Goal: Information Seeking & Learning: Learn about a topic

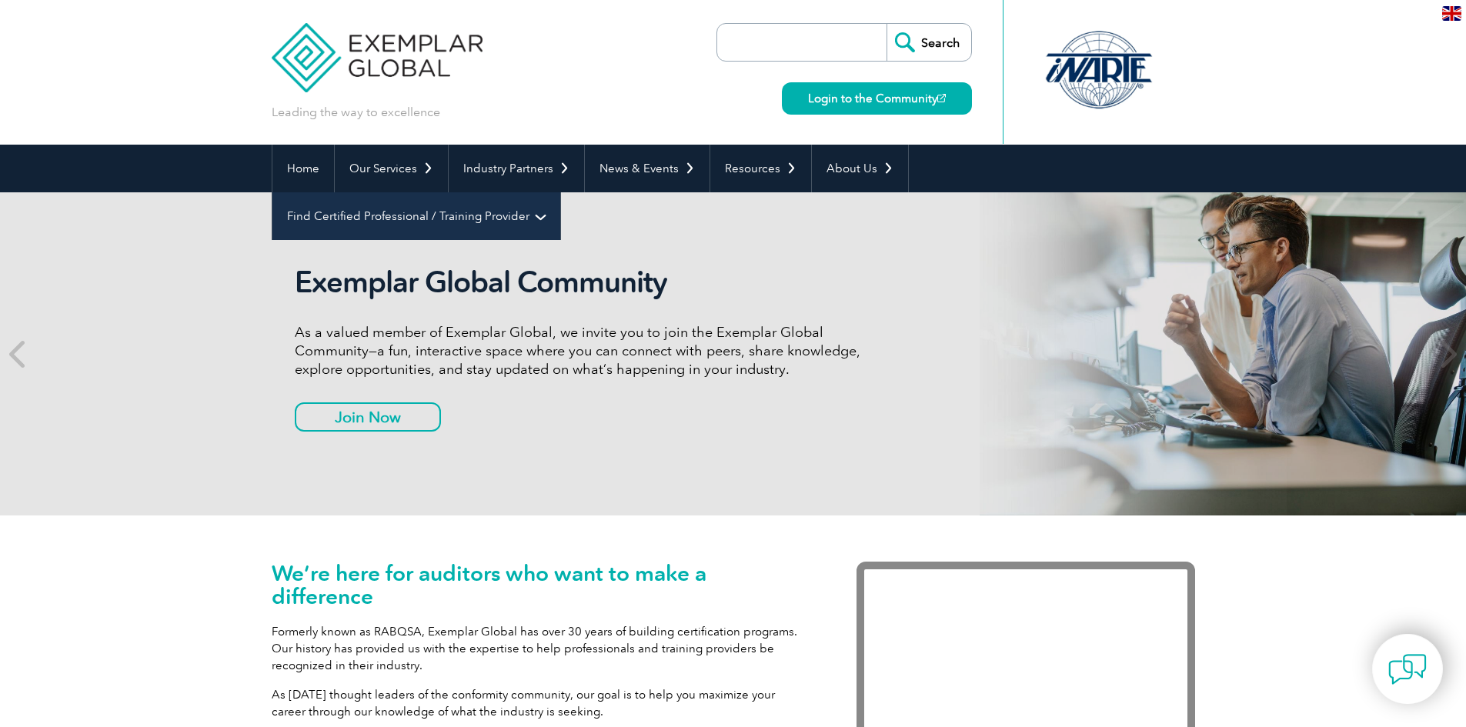
click at [560, 192] on link "Find Certified Professional / Training Provider" at bounding box center [416, 216] width 288 height 48
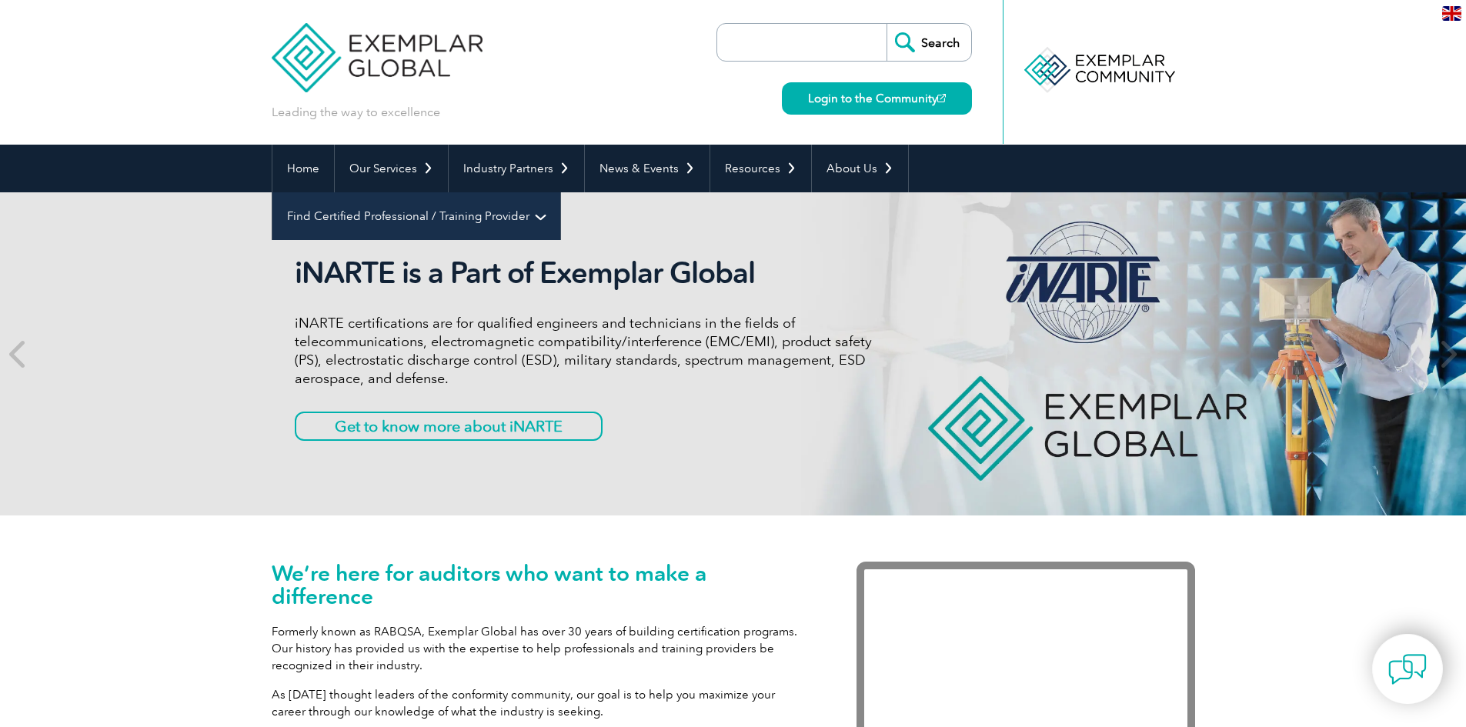
click at [560, 192] on link "Find Certified Professional / Training Provider" at bounding box center [416, 216] width 288 height 48
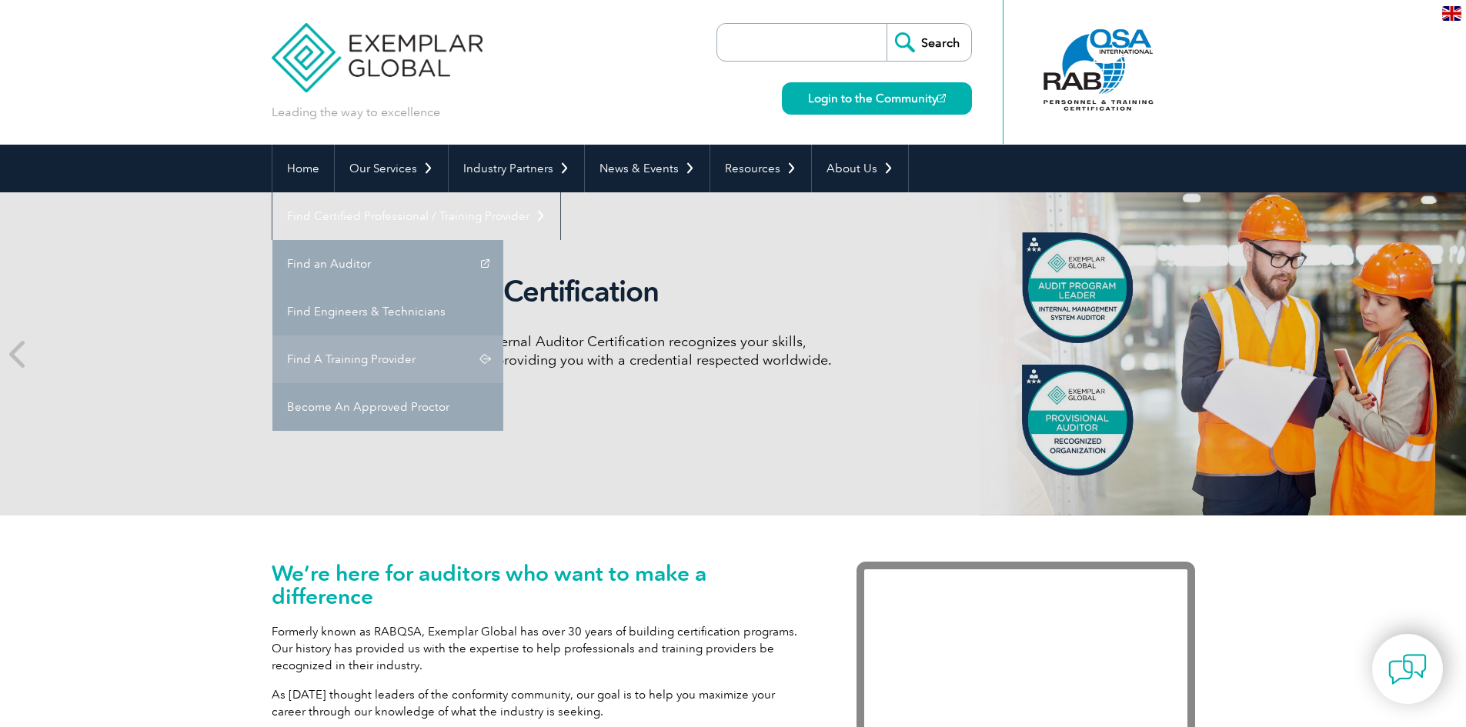
click at [503, 335] on link "Find A Training Provider" at bounding box center [387, 359] width 231 height 48
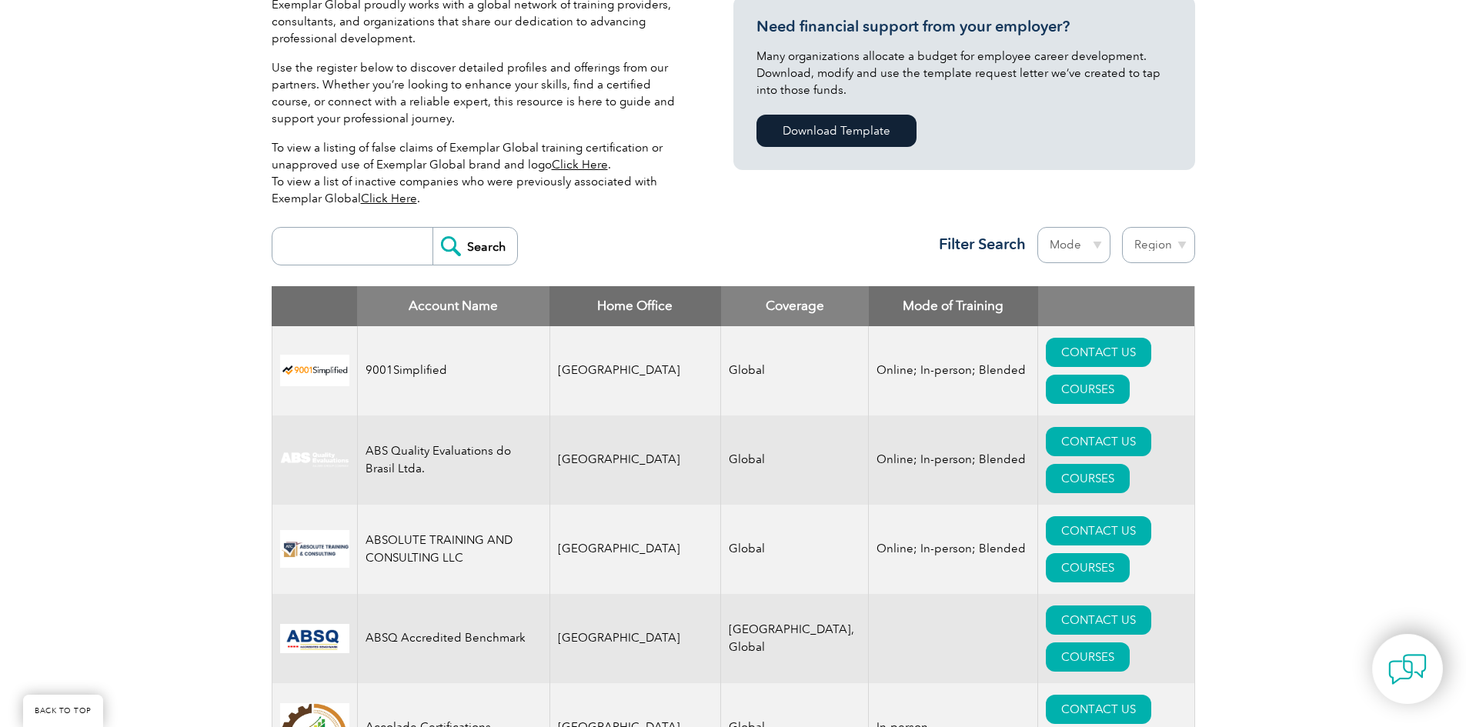
scroll to position [462, 0]
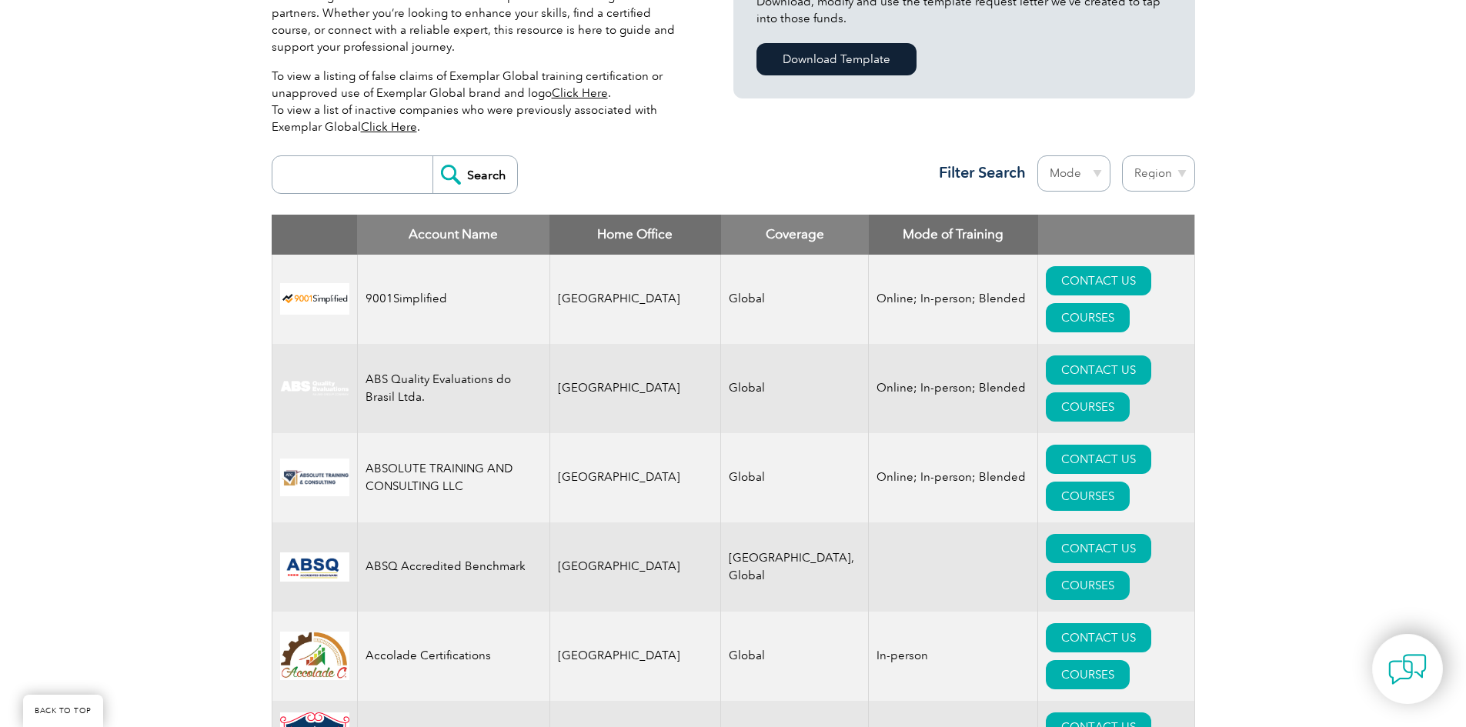
click at [1177, 168] on select "Region [GEOGRAPHIC_DATA] [GEOGRAPHIC_DATA] [GEOGRAPHIC_DATA] [GEOGRAPHIC_DATA] …" at bounding box center [1158, 173] width 73 height 36
select select "[GEOGRAPHIC_DATA]"
click at [1122, 155] on select "Region [GEOGRAPHIC_DATA] [GEOGRAPHIC_DATA] [GEOGRAPHIC_DATA] [GEOGRAPHIC_DATA] …" at bounding box center [1158, 173] width 73 height 36
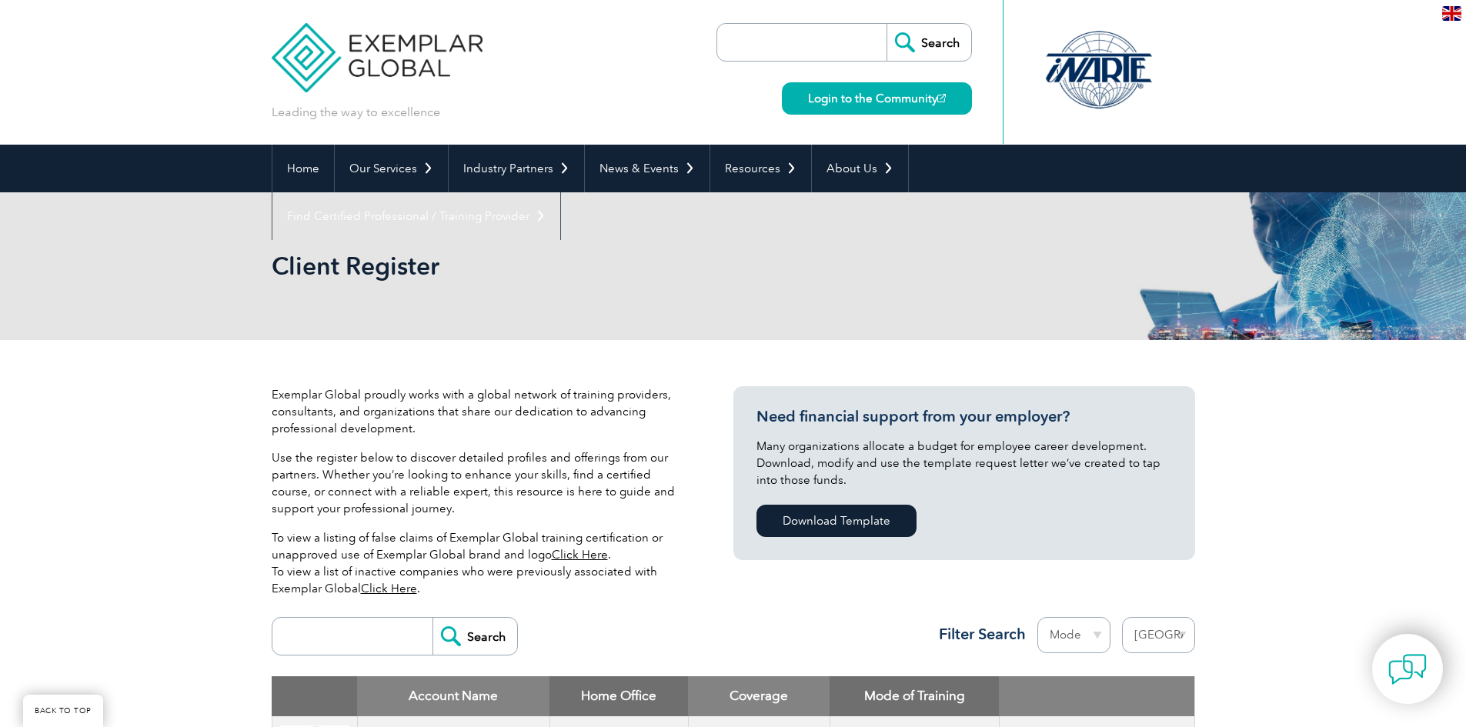
select select "[GEOGRAPHIC_DATA]"
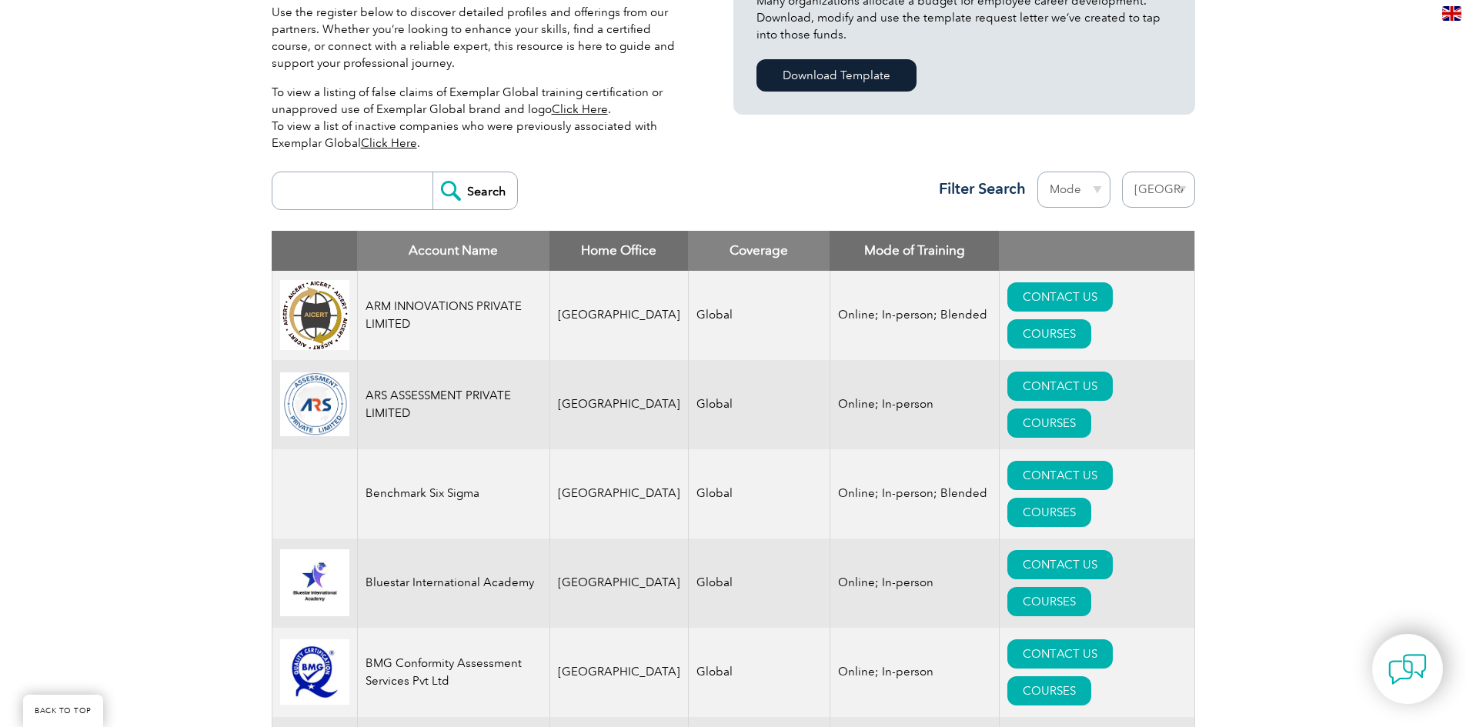
click at [1093, 188] on select "Mode Online In-person Blended" at bounding box center [1073, 190] width 73 height 36
select select "Online"
click at [1037, 172] on select "Mode Online In-person Blended" at bounding box center [1073, 190] width 73 height 36
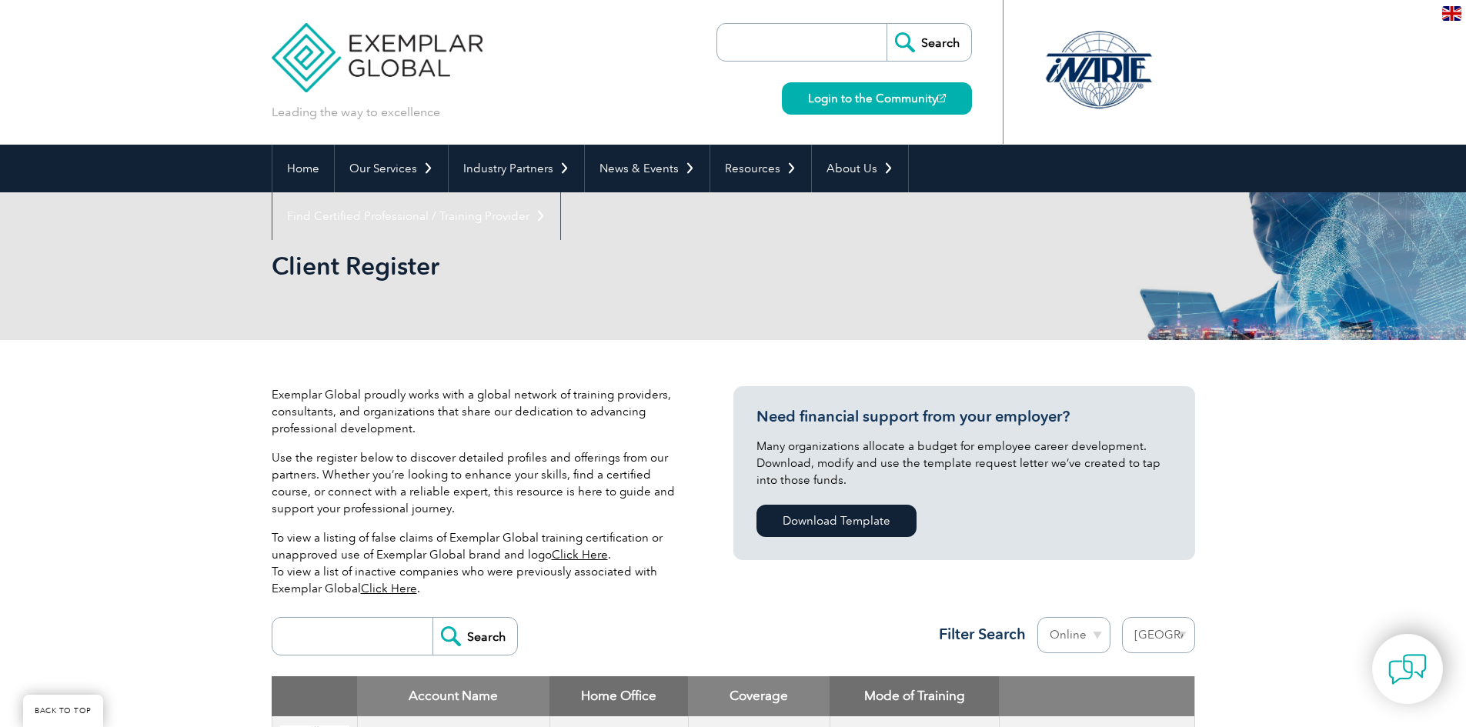
select select "[GEOGRAPHIC_DATA]"
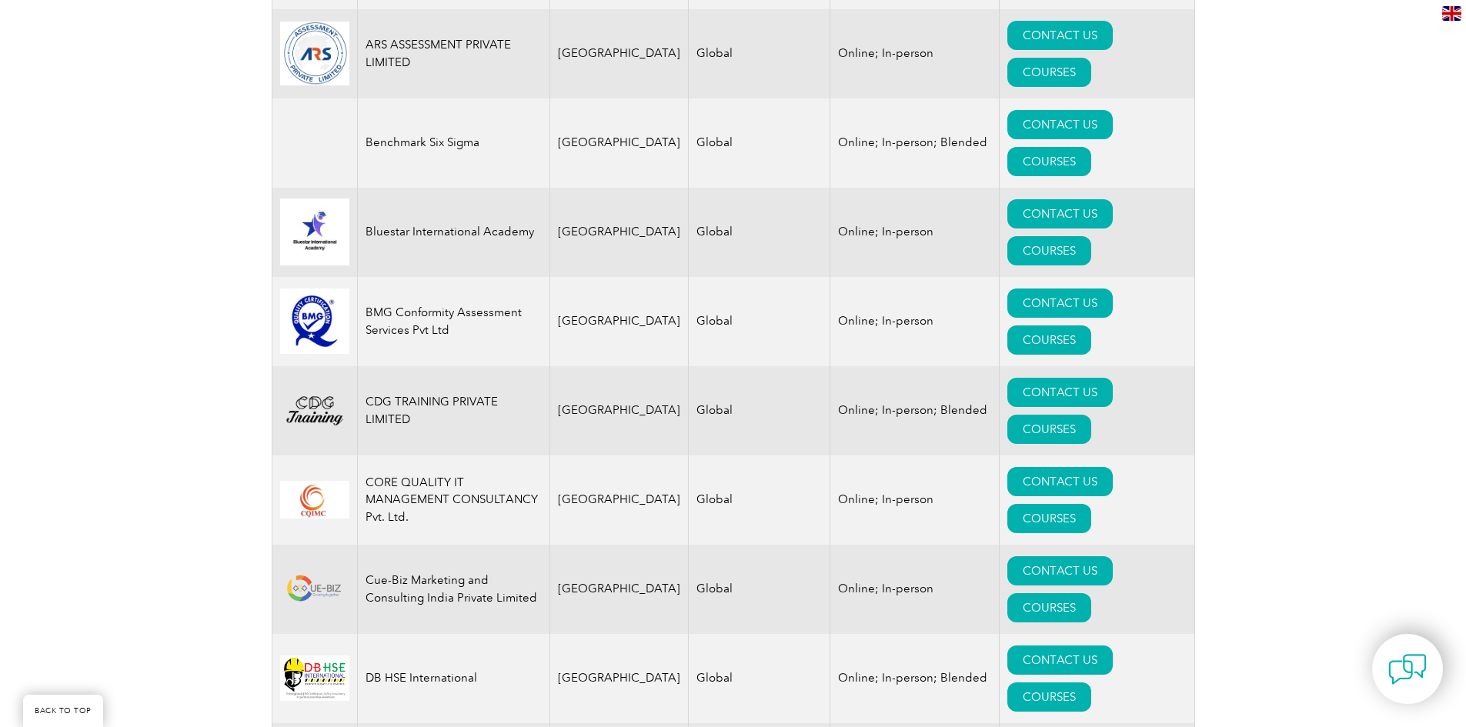
scroll to position [769, 0]
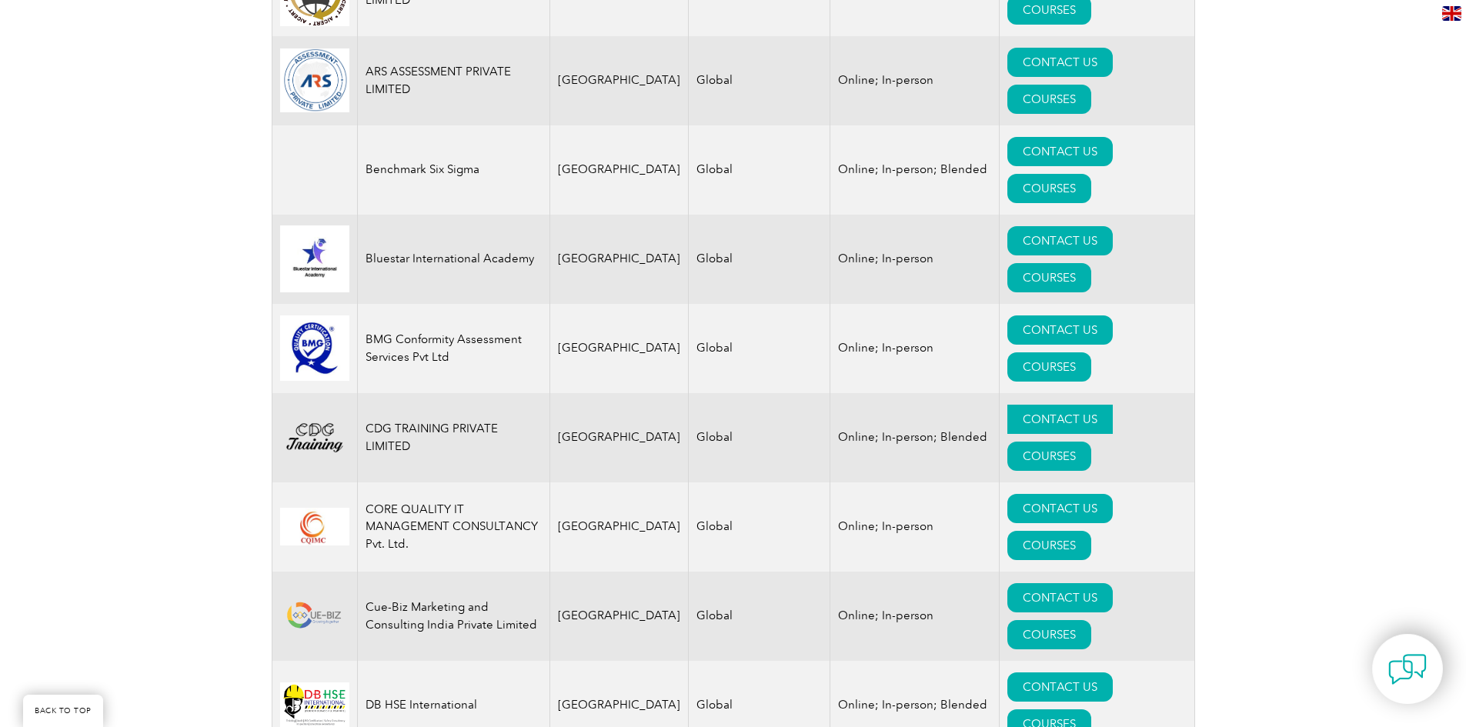
click at [1013, 405] on link "CONTACT US" at bounding box center [1059, 419] width 105 height 29
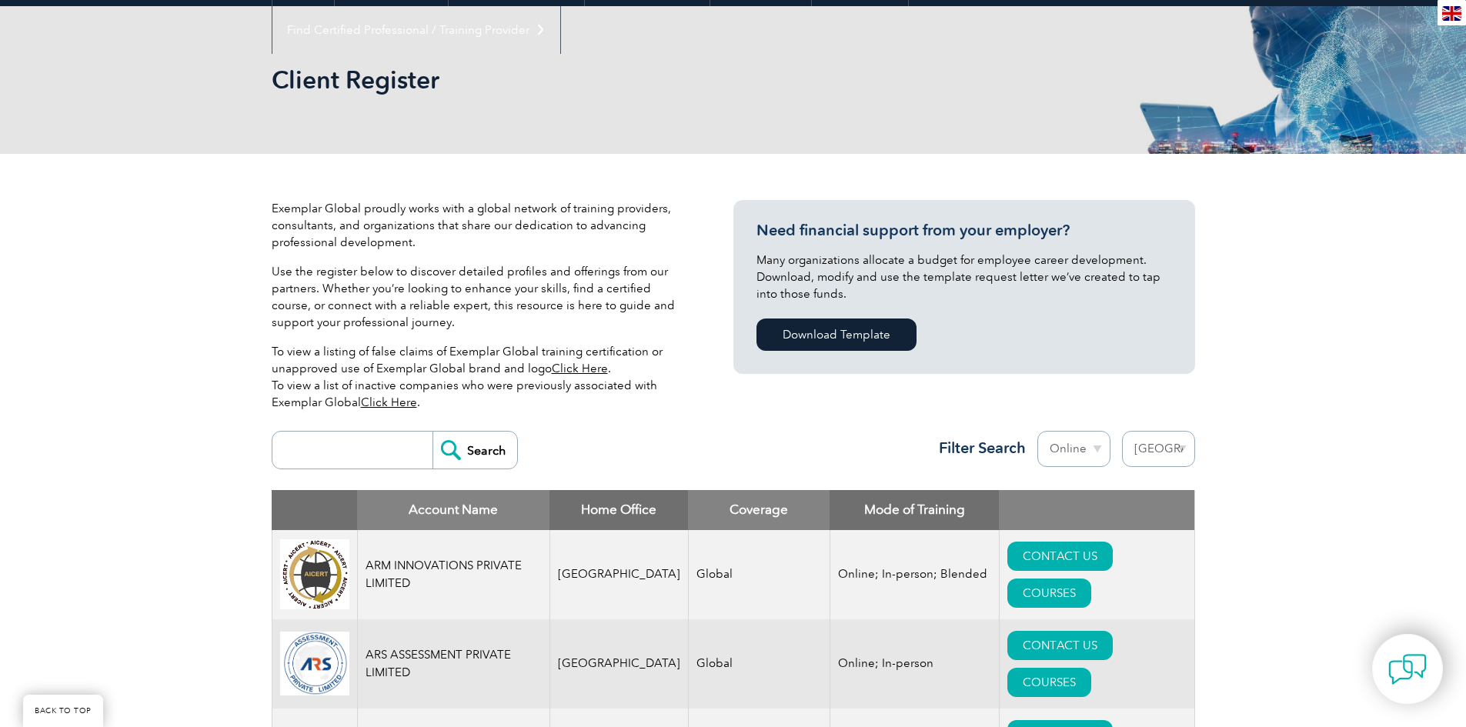
scroll to position [77, 0]
